Goal: Task Accomplishment & Management: Manage account settings

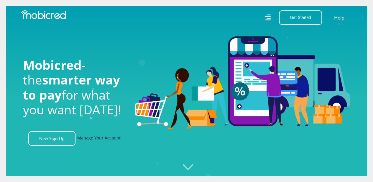
scroll to position [0, 420]
click at [112, 139] on link "Manage Your Account" at bounding box center [98, 138] width 43 height 14
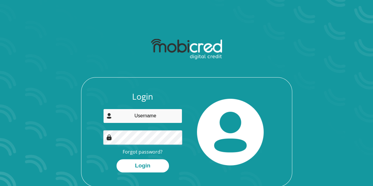
click at [144, 118] on input "email" at bounding box center [142, 116] width 79 height 14
type input "[EMAIL_ADDRESS][DOMAIN_NAME]"
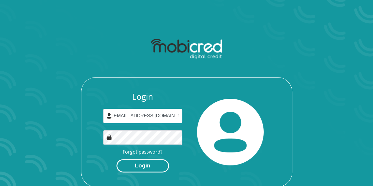
click at [141, 163] on button "Login" at bounding box center [142, 165] width 52 height 13
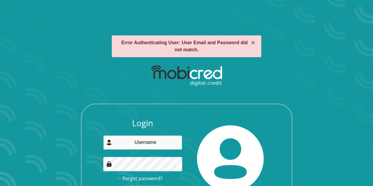
click at [149, 145] on input "email" at bounding box center [142, 142] width 79 height 14
type input "[EMAIL_ADDRESS][DOMAIN_NAME]"
